Goal: Task Accomplishment & Management: Use online tool/utility

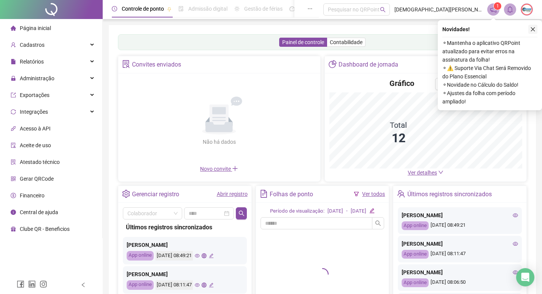
click at [533, 29] on icon "close" at bounding box center [533, 29] width 4 height 4
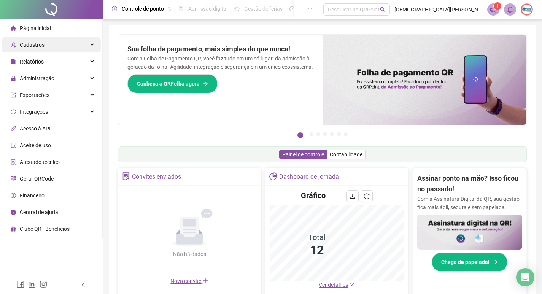
click at [37, 47] on span "Cadastros" at bounding box center [32, 45] width 25 height 6
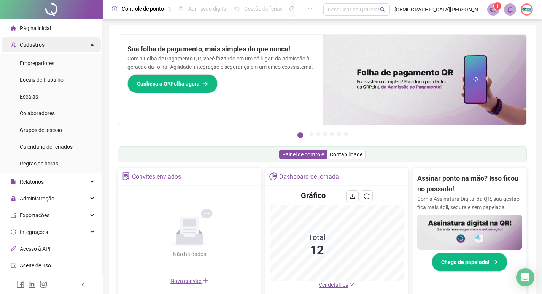
click at [37, 47] on span "Cadastros" at bounding box center [32, 45] width 25 height 6
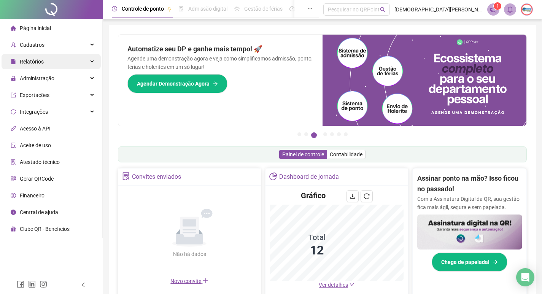
click at [52, 63] on div "Relatórios" at bounding box center [51, 61] width 99 height 15
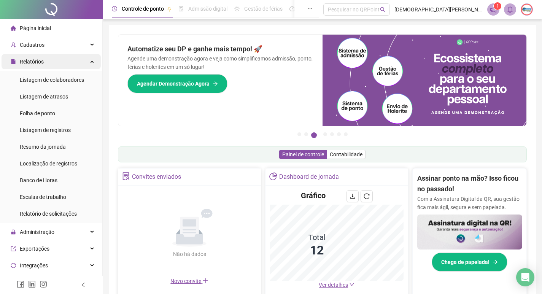
click at [52, 63] on div "Relatórios" at bounding box center [51, 61] width 99 height 15
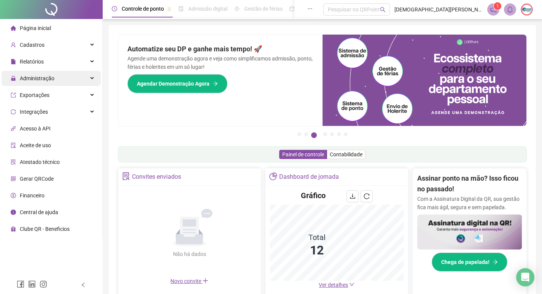
click at [50, 78] on span "Administração" at bounding box center [37, 78] width 35 height 6
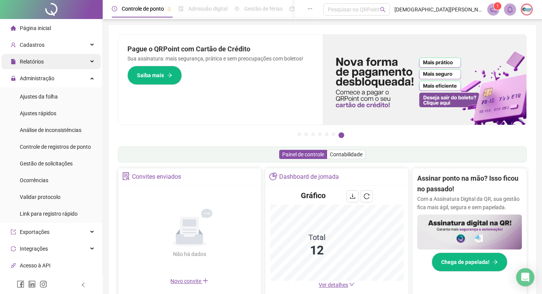
click at [48, 66] on div "Relatórios" at bounding box center [51, 61] width 99 height 15
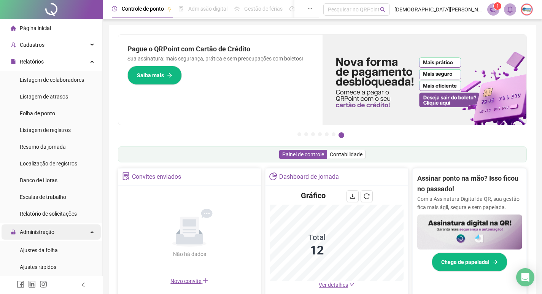
click at [52, 230] on span "Administração" at bounding box center [37, 232] width 35 height 6
click at [52, 231] on span "Administração" at bounding box center [37, 232] width 35 height 6
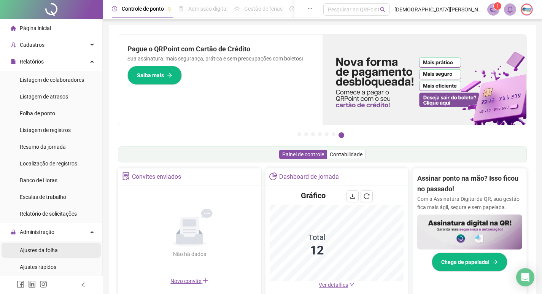
click at [46, 250] on span "Ajustes da folha" at bounding box center [39, 250] width 38 height 6
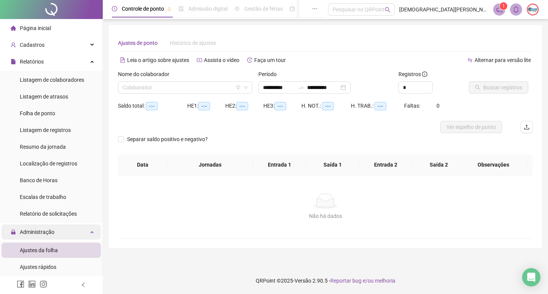
type input "**********"
click at [173, 86] on input "search" at bounding box center [181, 87] width 118 height 11
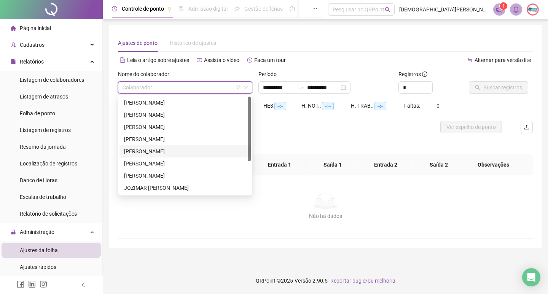
click at [159, 153] on div "[PERSON_NAME]" at bounding box center [185, 151] width 122 height 8
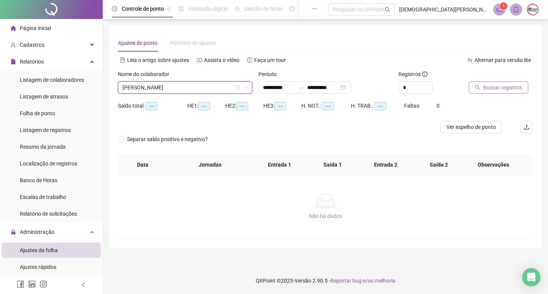
click at [502, 87] on span "Buscar registros" at bounding box center [502, 87] width 39 height 8
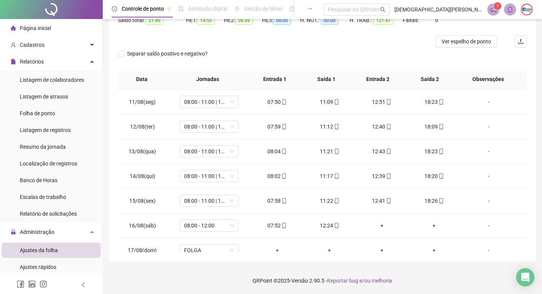
scroll to position [258, 0]
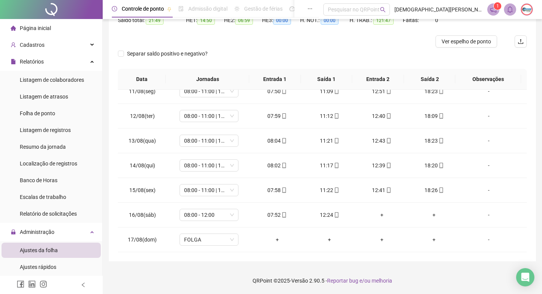
drag, startPoint x: 528, startPoint y: 220, endPoint x: 532, endPoint y: 160, distance: 60.2
click at [532, 160] on div "**********" at bounding box center [322, 101] width 427 height 322
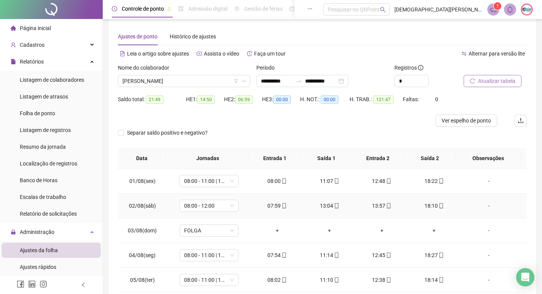
scroll to position [0, 0]
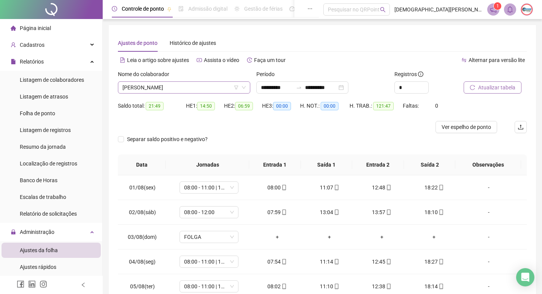
click at [209, 90] on span "[PERSON_NAME]" at bounding box center [183, 87] width 123 height 11
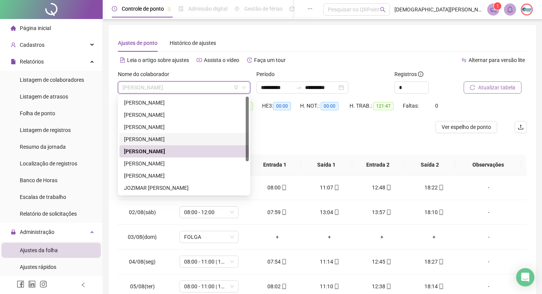
click at [165, 140] on div "[PERSON_NAME]" at bounding box center [184, 139] width 120 height 8
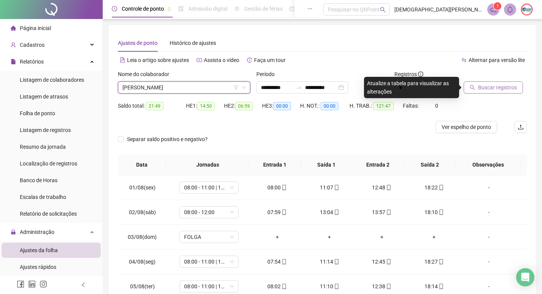
click at [496, 90] on span "Buscar registros" at bounding box center [497, 87] width 39 height 8
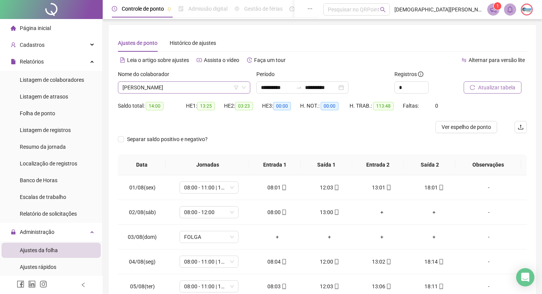
click at [189, 88] on span "[PERSON_NAME]" at bounding box center [183, 87] width 123 height 11
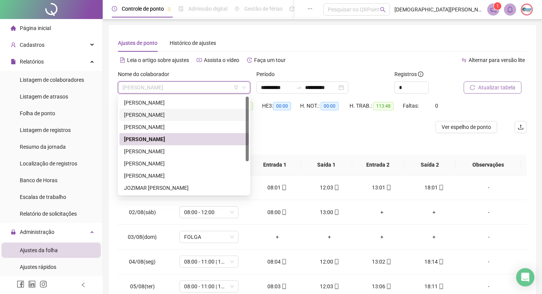
click at [172, 118] on div "[PERSON_NAME]" at bounding box center [184, 115] width 120 height 8
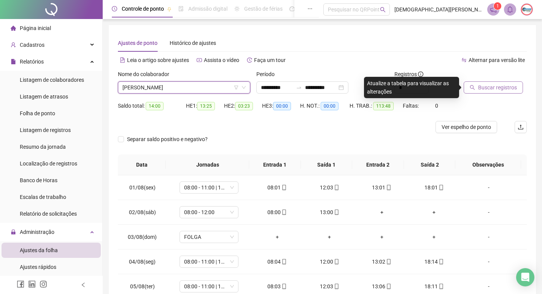
click at [502, 88] on span "Buscar registros" at bounding box center [497, 87] width 39 height 8
